Goal: Information Seeking & Learning: Find specific fact

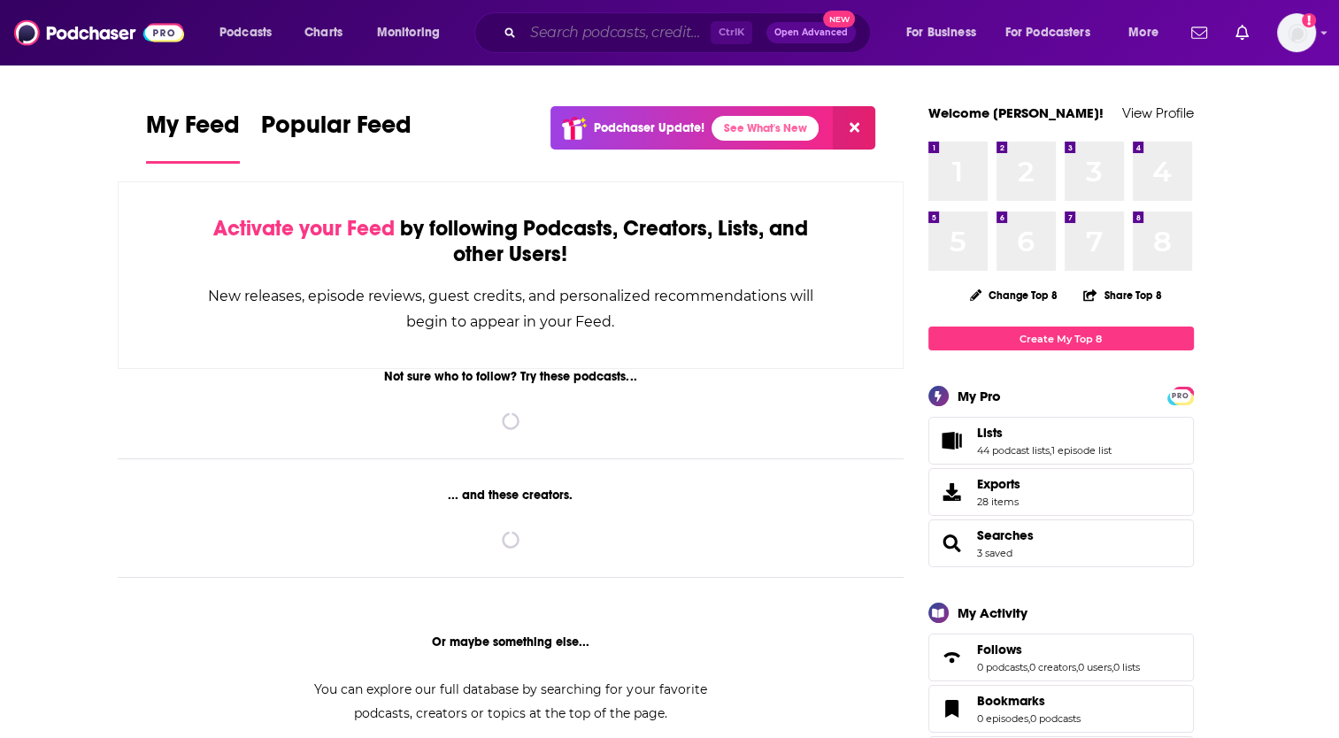
click at [574, 39] on input "Search podcasts, credits, & more..." at bounding box center [617, 33] width 188 height 28
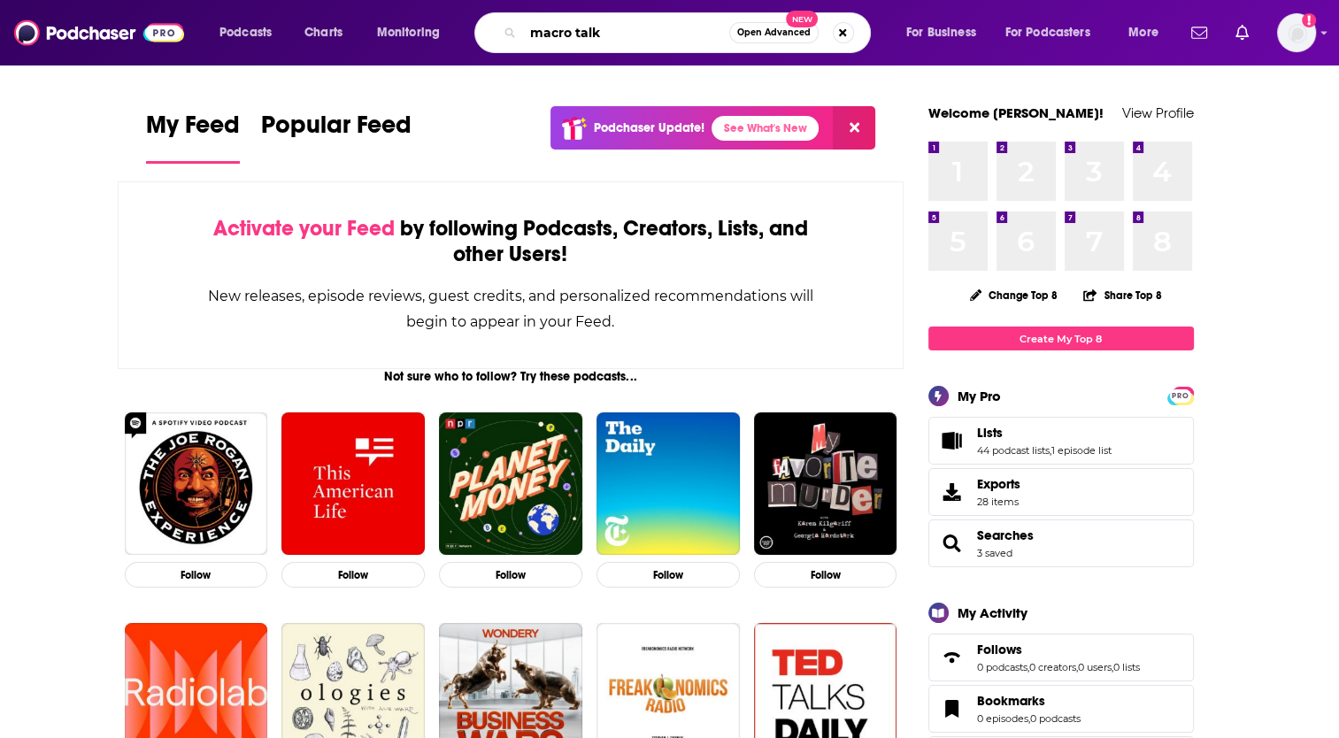
type input "macro talk"
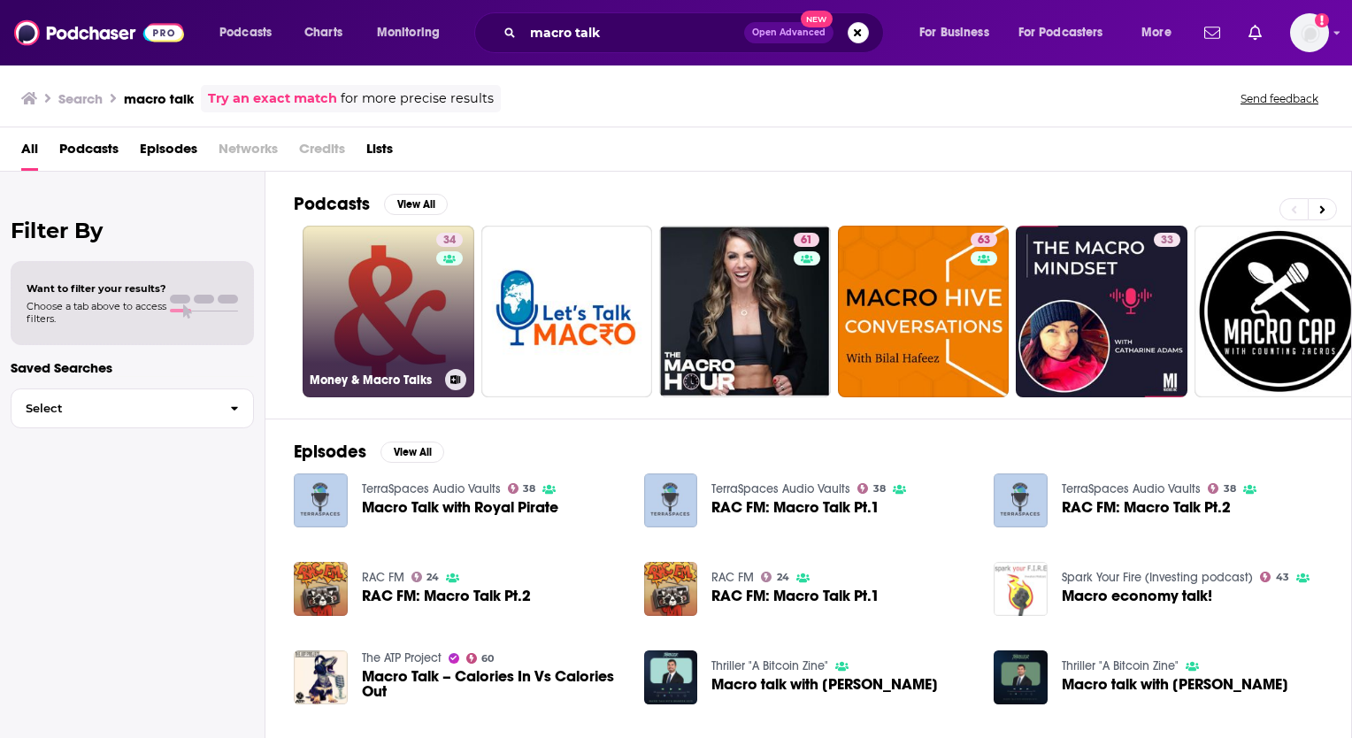
click at [377, 283] on link "34 Money & Macro Talks" at bounding box center [389, 312] width 172 height 172
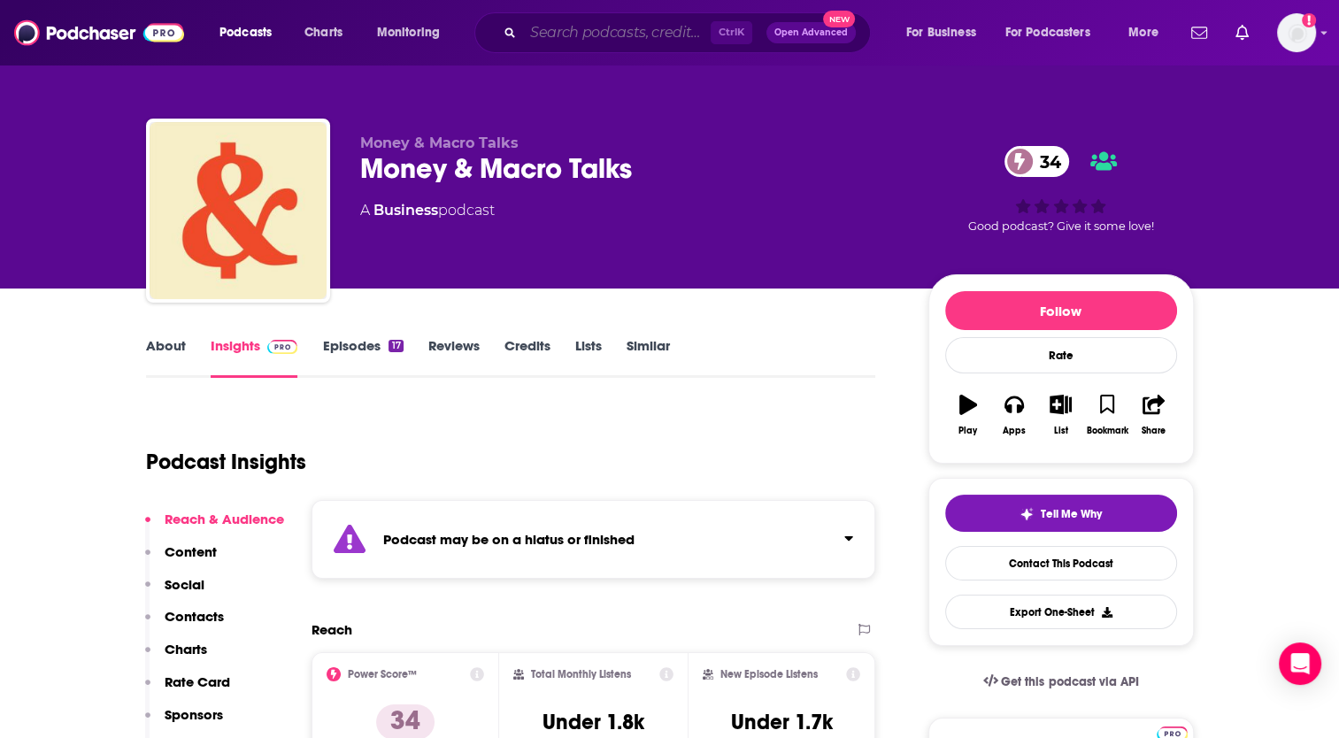
click at [624, 34] on input "Search podcasts, credits, & more..." at bounding box center [617, 33] width 188 height 28
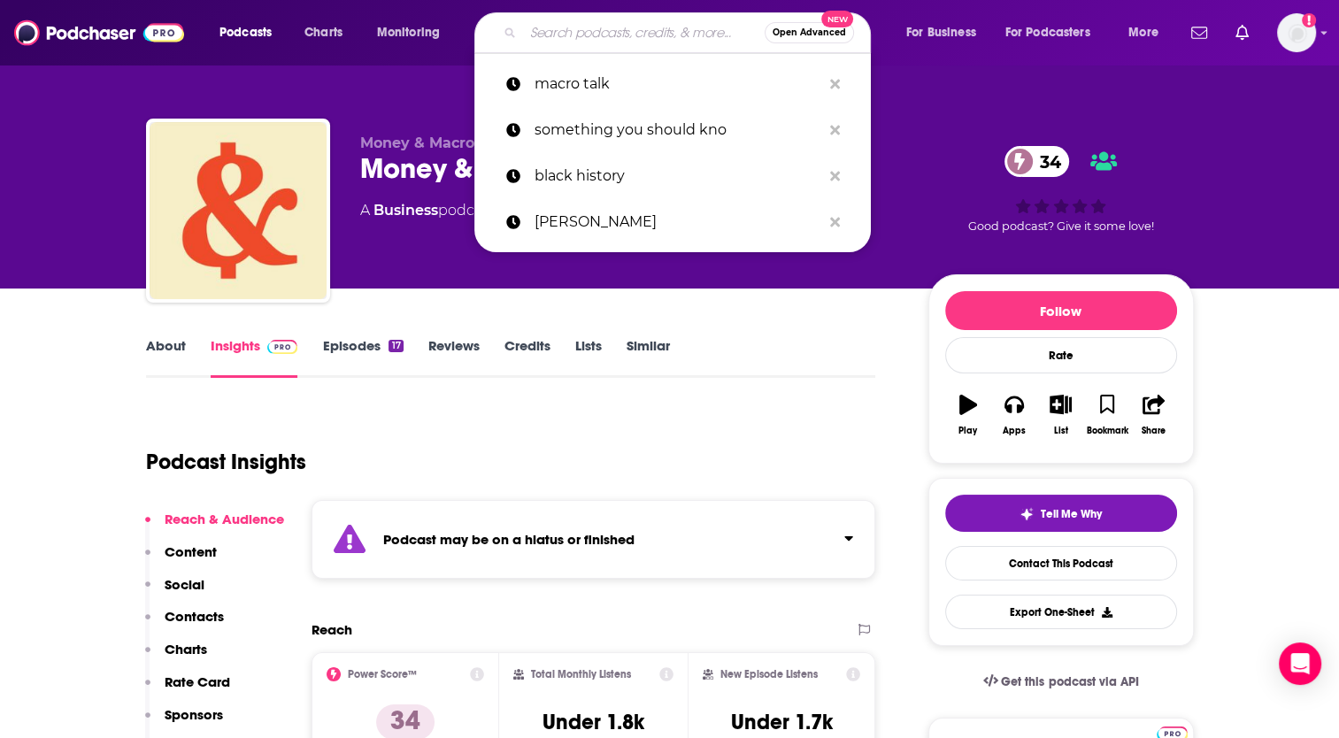
click at [173, 344] on link "About" at bounding box center [166, 357] width 40 height 41
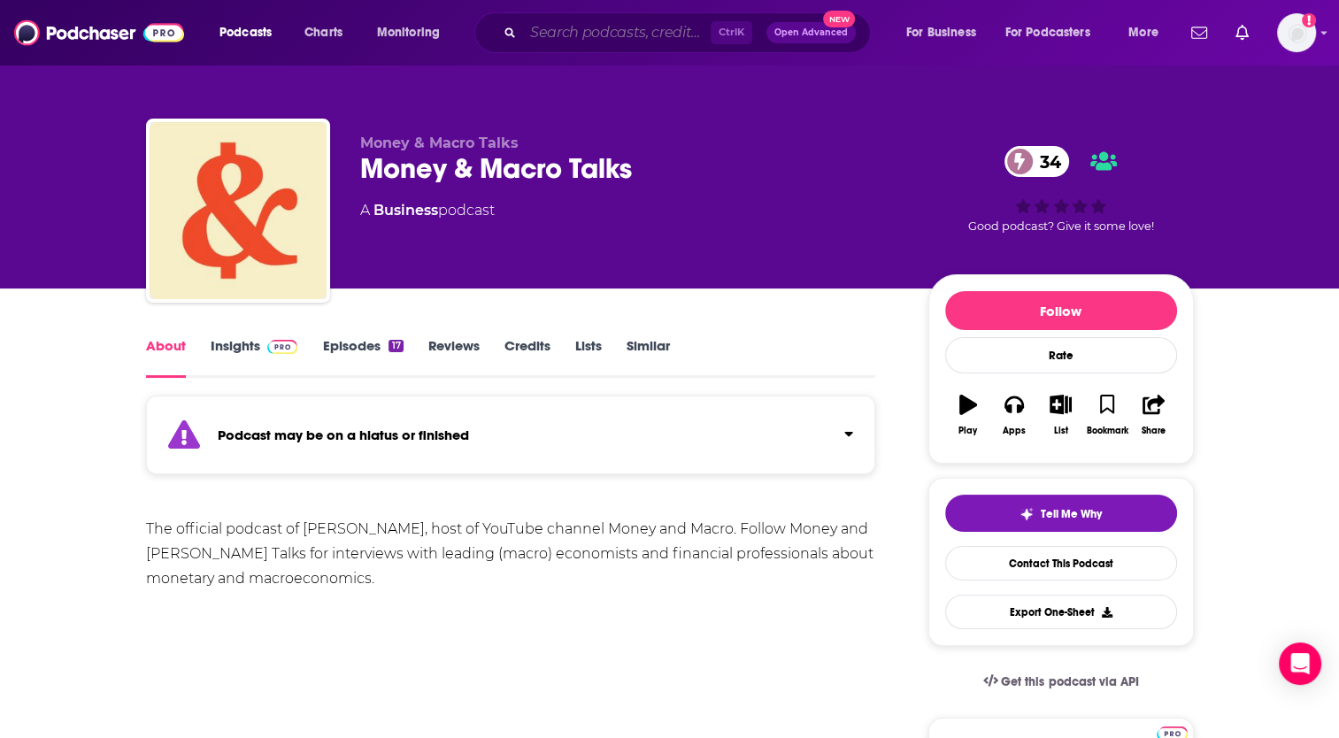
click at [548, 37] on input "Search podcasts, credits, & more..." at bounding box center [617, 33] width 188 height 28
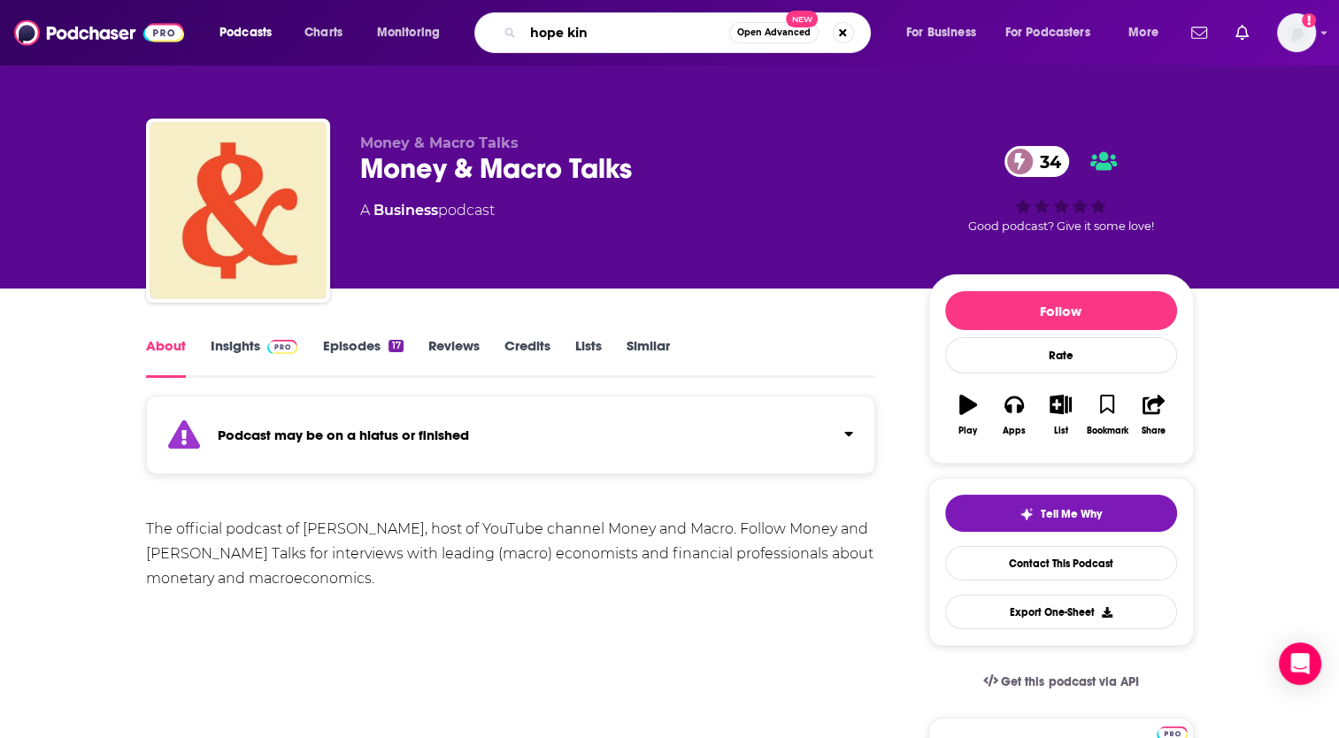
type input "[PERSON_NAME]"
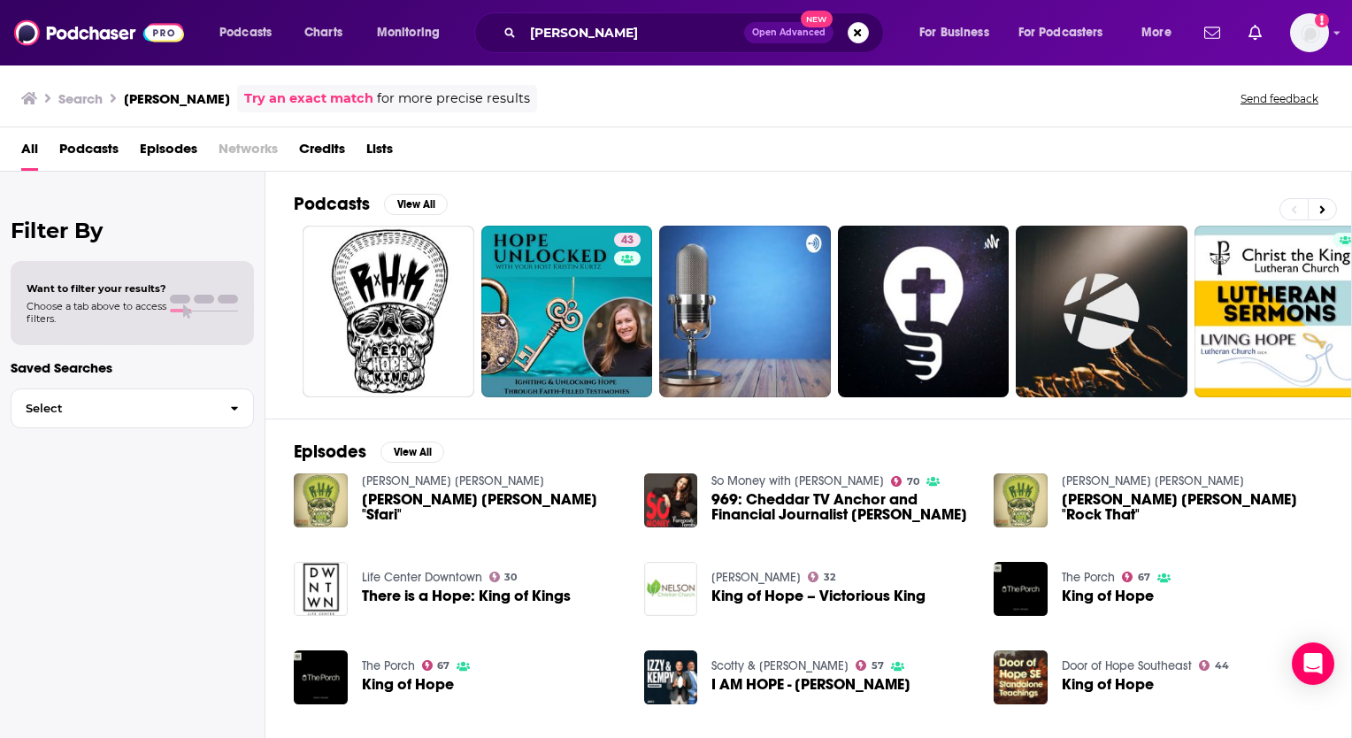
click at [329, 140] on span "Credits" at bounding box center [322, 153] width 46 height 36
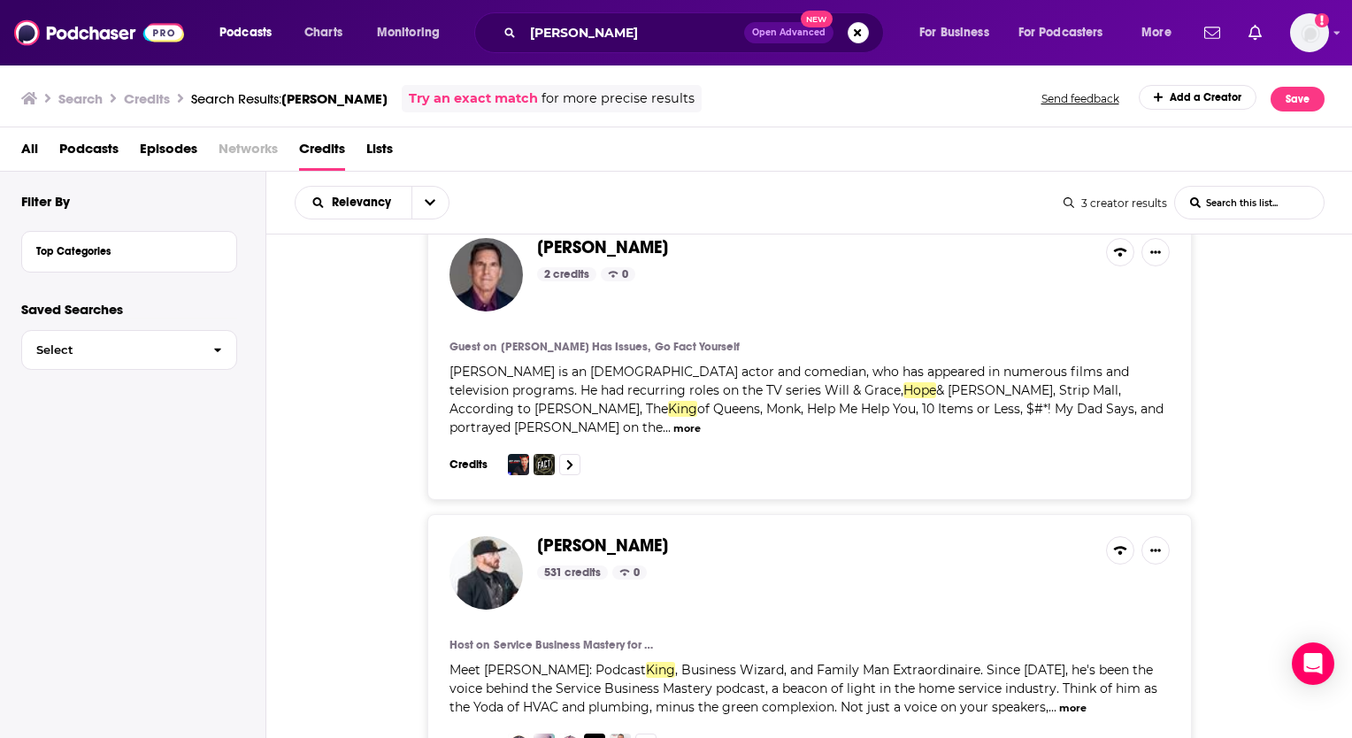
scroll to position [419, 0]
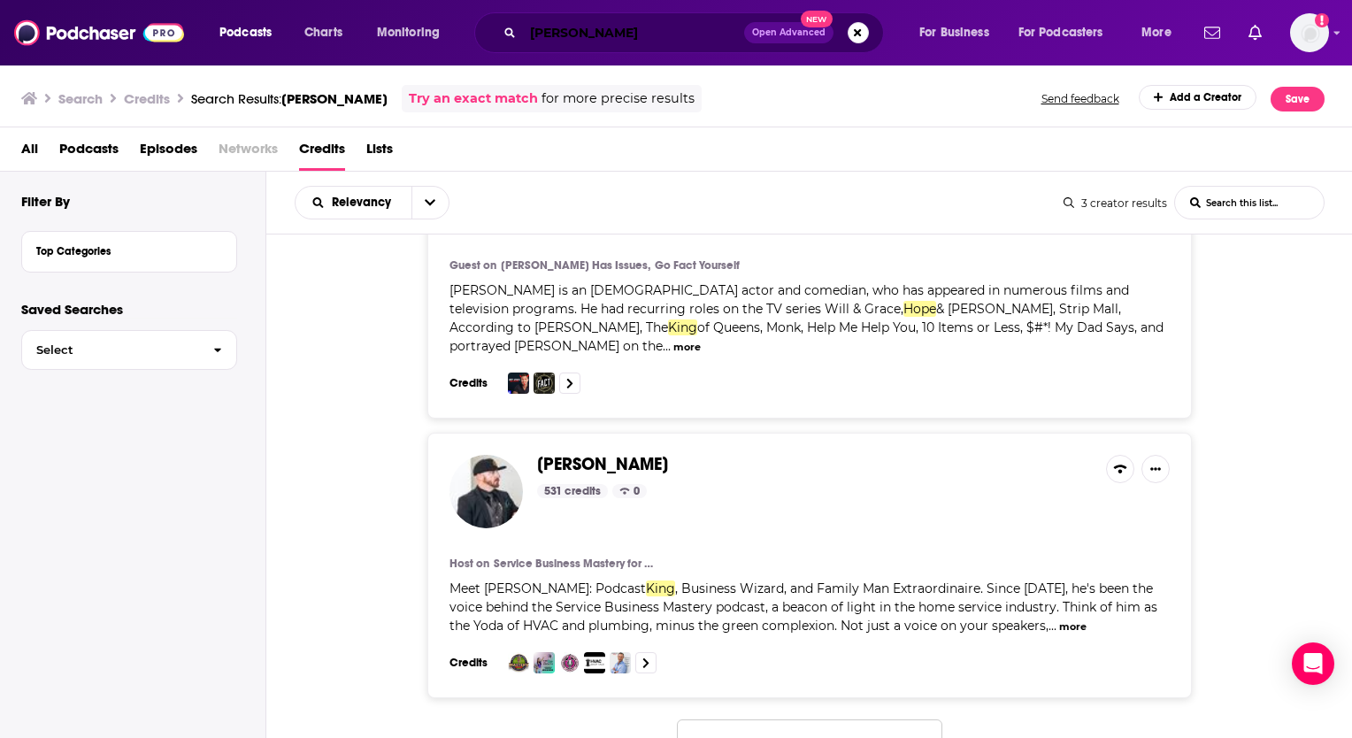
click at [588, 35] on input "[PERSON_NAME]" at bounding box center [633, 33] width 221 height 28
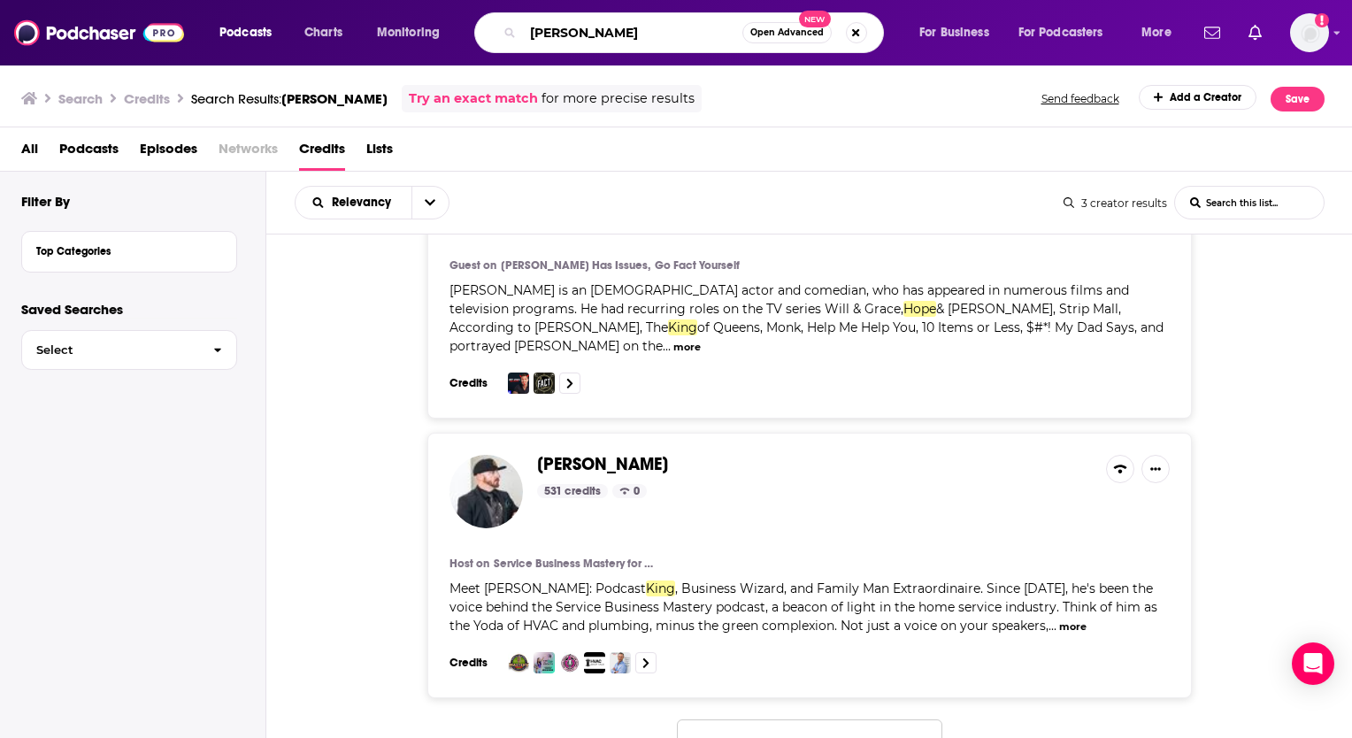
click at [588, 35] on input "[PERSON_NAME]" at bounding box center [632, 33] width 219 height 28
type input "macro talk with [PERSON_NAME]"
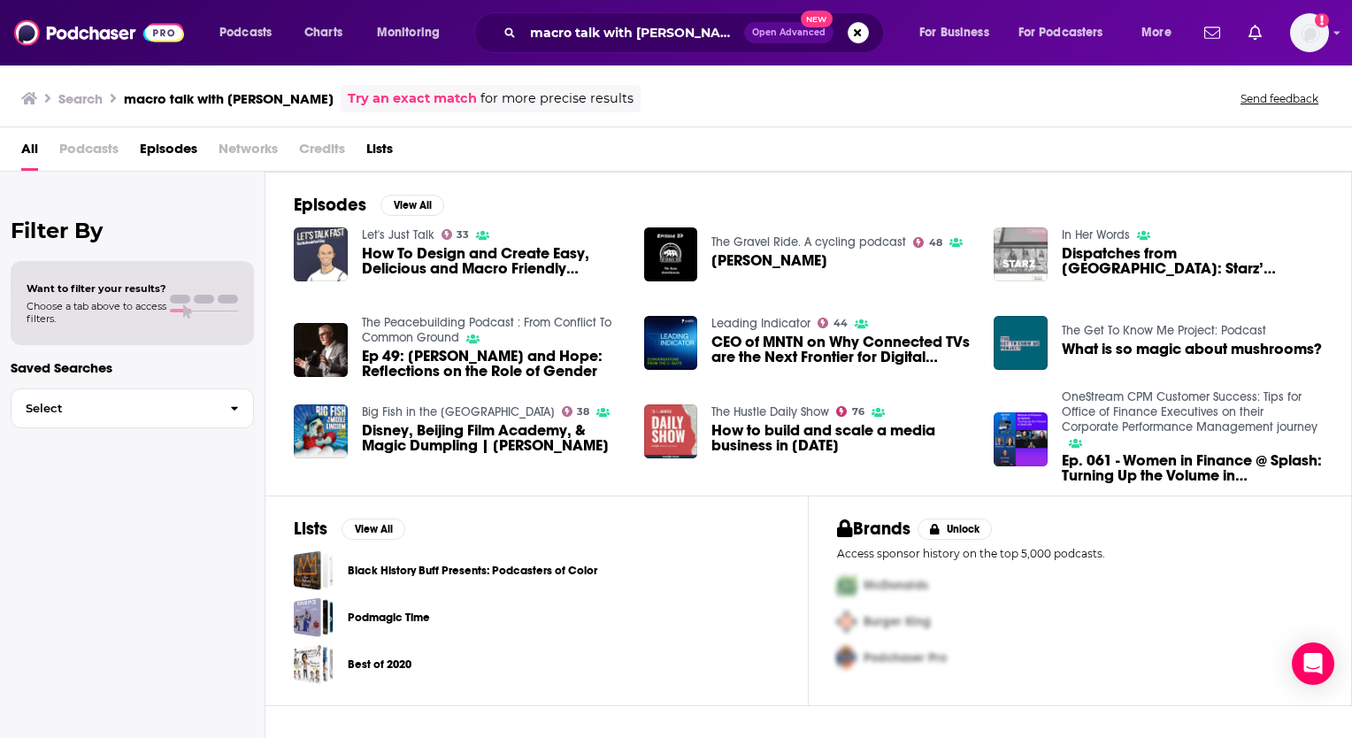
click at [810, 30] on span "Open Advanced" at bounding box center [788, 32] width 73 height 9
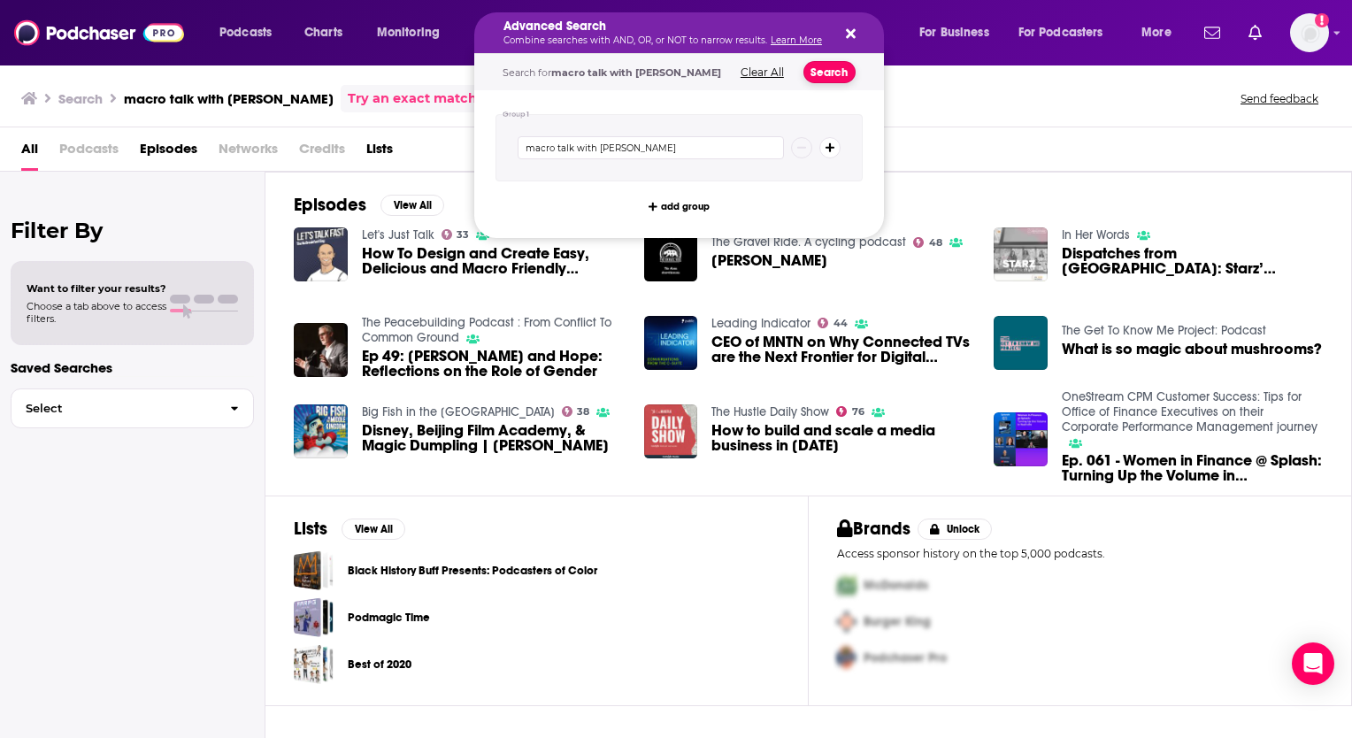
click at [838, 76] on button "Search" at bounding box center [829, 72] width 52 height 22
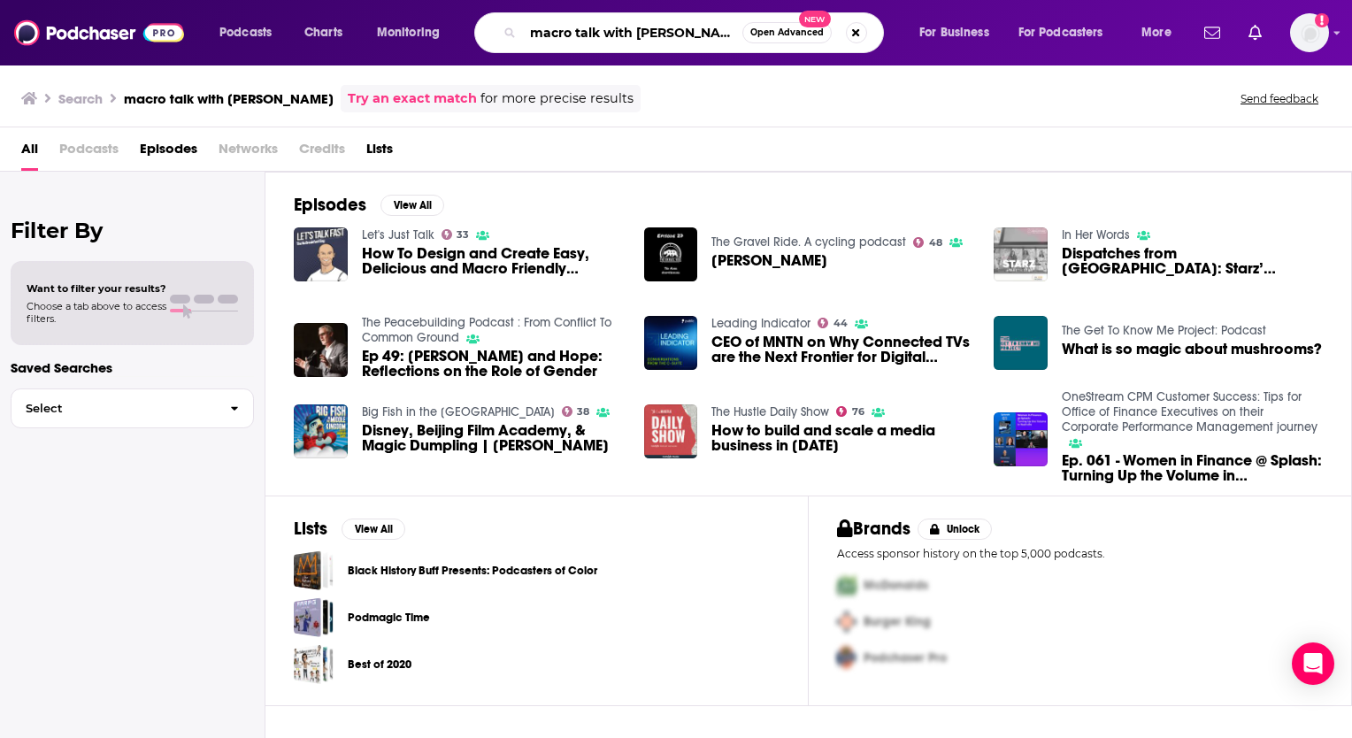
click at [718, 35] on input "macro talk with [PERSON_NAME]" at bounding box center [632, 33] width 219 height 28
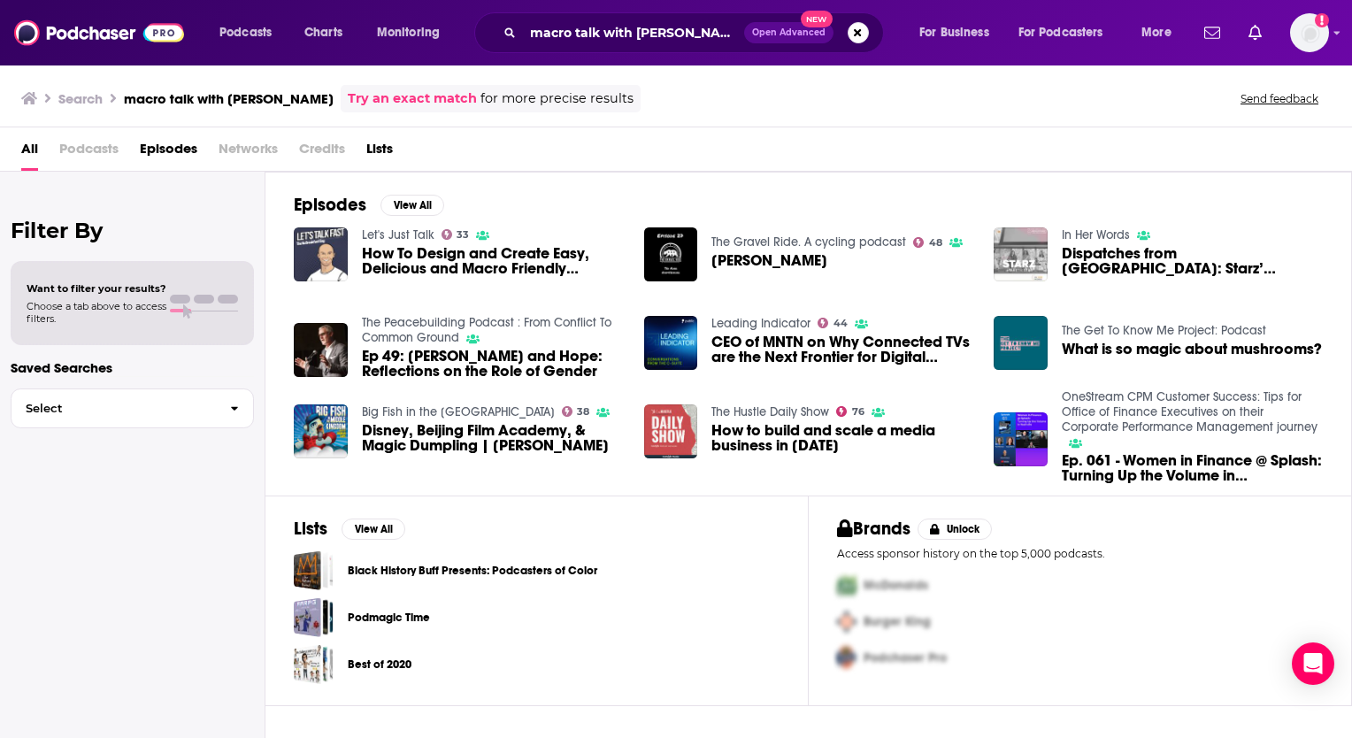
click at [98, 151] on span "Podcasts" at bounding box center [88, 153] width 59 height 36
